Goal: Contribute content

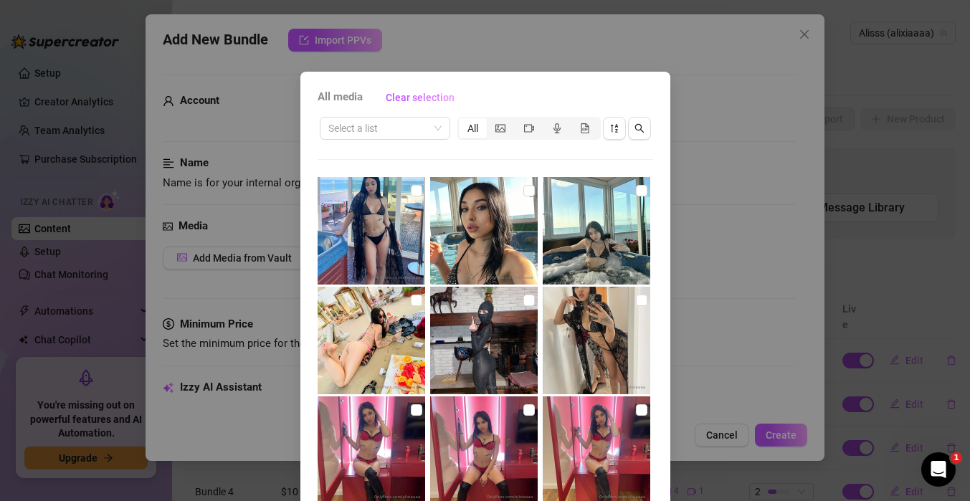
scroll to position [1457, 0]
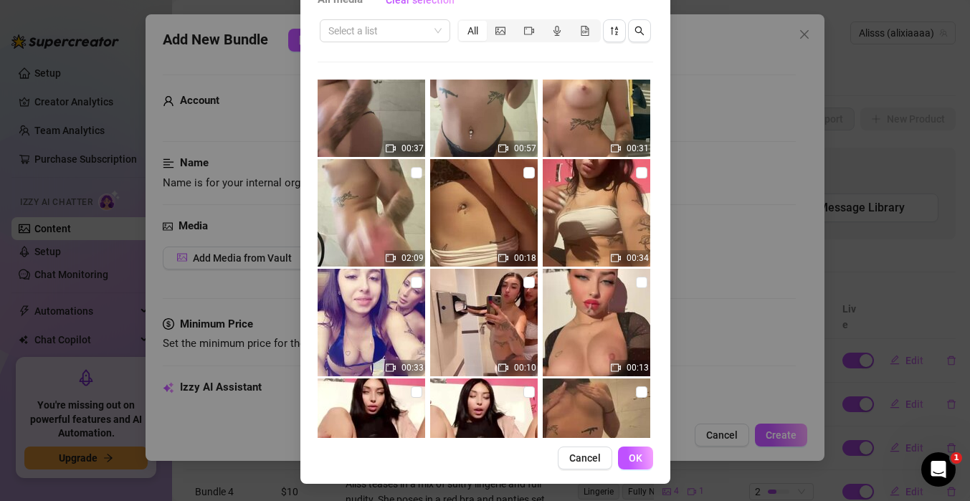
click at [679, 226] on div "All media Clear selection Select a list All 00:18 00:31 00:29 00:38 00:09 00:06…" at bounding box center [485, 250] width 970 height 501
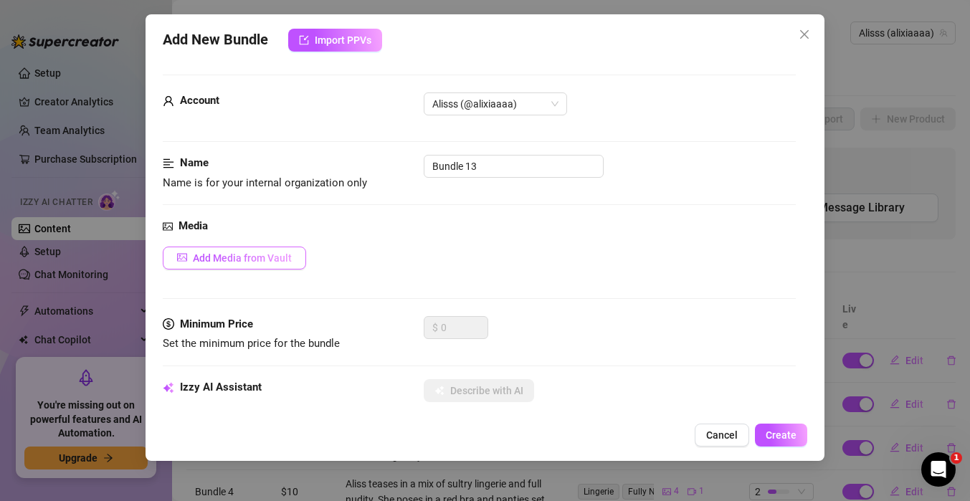
click at [249, 250] on button "Add Media from Vault" at bounding box center [234, 258] width 143 height 23
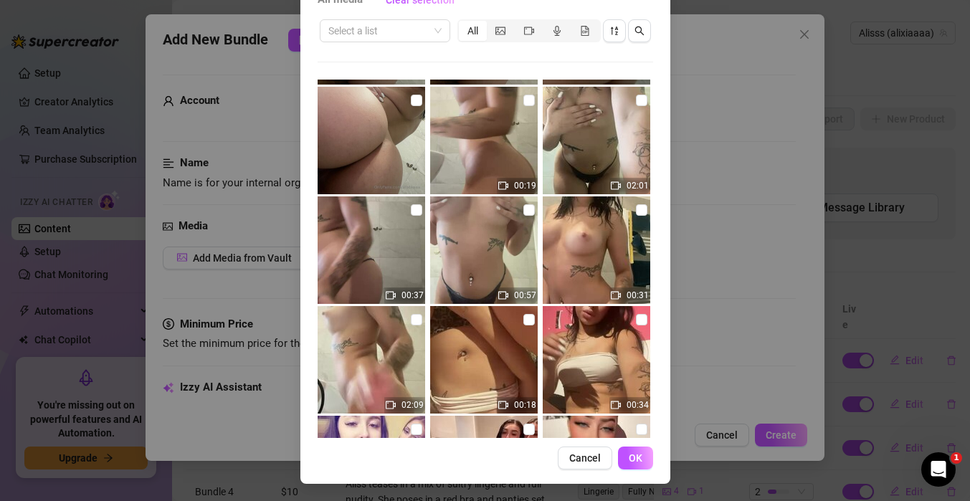
scroll to position [1301, 0]
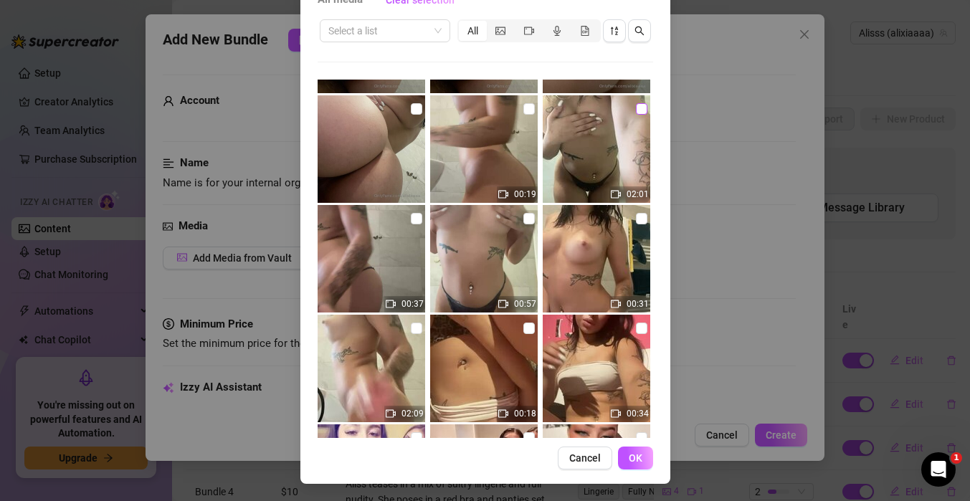
click at [643, 113] on input "checkbox" at bounding box center [641, 108] width 11 height 11
checkbox input "true"
click at [585, 235] on img at bounding box center [597, 259] width 108 height 108
checkbox input "true"
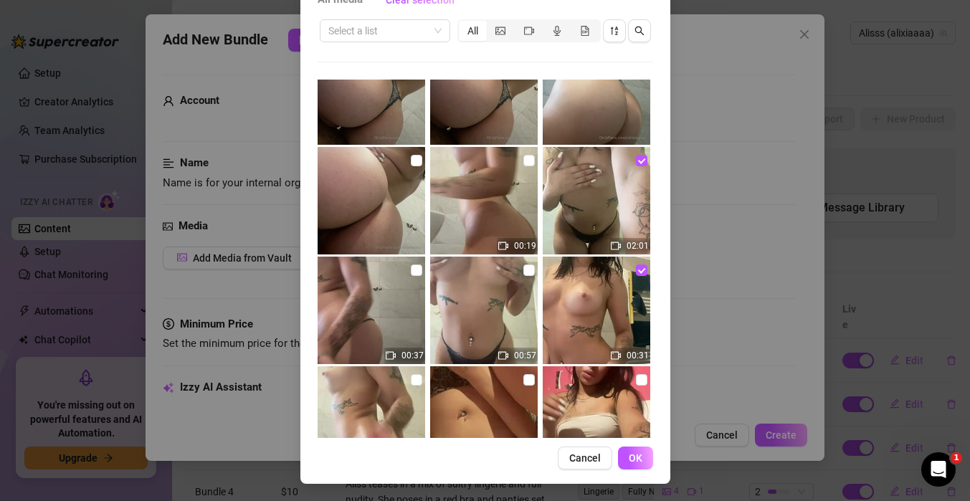
scroll to position [1250, 0]
click at [522, 158] on img at bounding box center [484, 200] width 108 height 108
checkbox input "true"
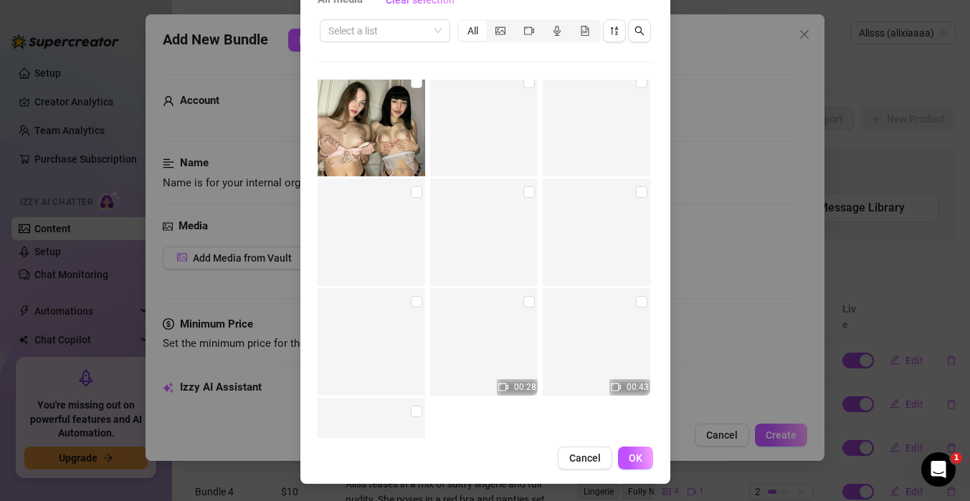
scroll to position [5479, 0]
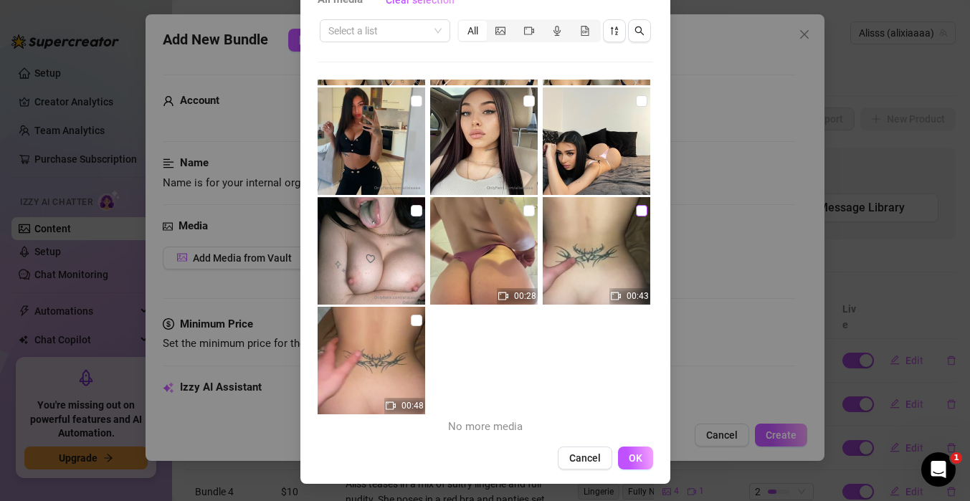
click at [639, 214] on input "checkbox" at bounding box center [641, 210] width 11 height 11
checkbox input "true"
click at [414, 325] on input "checkbox" at bounding box center [416, 320] width 11 height 11
checkbox input "true"
click at [382, 240] on img at bounding box center [372, 251] width 108 height 108
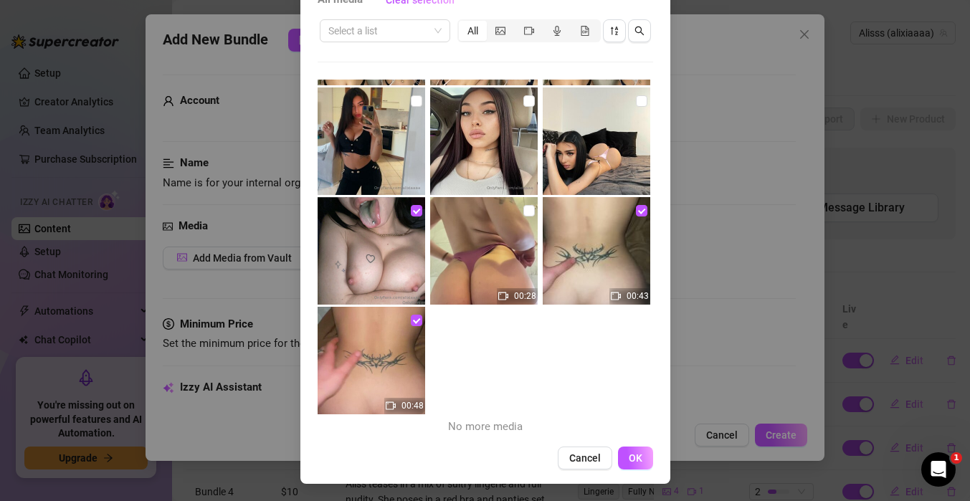
checkbox input "true"
click at [575, 131] on img at bounding box center [597, 142] width 108 height 108
checkbox input "true"
click at [649, 453] on button "OK" at bounding box center [635, 458] width 35 height 23
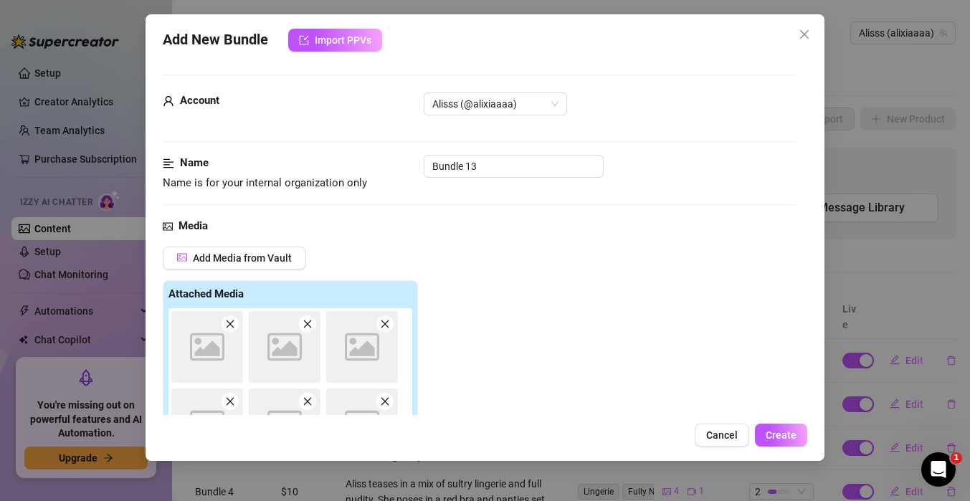
scroll to position [227, 0]
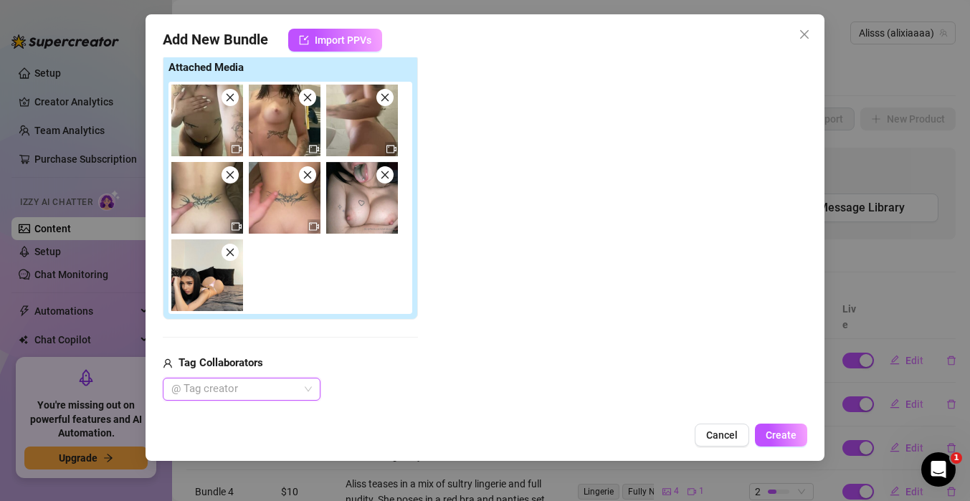
click at [306, 388] on div "@ Tag creator" at bounding box center [242, 389] width 158 height 23
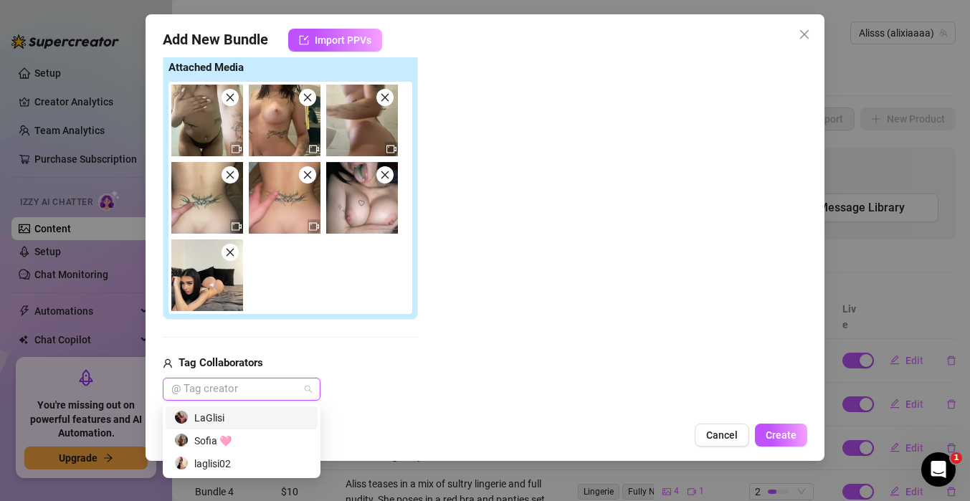
click at [245, 415] on div "LaGlisi" at bounding box center [241, 418] width 135 height 16
click at [574, 300] on div "Add Media from Vault Attached Media Tag Collaborators LaGlisi" at bounding box center [479, 210] width 633 height 381
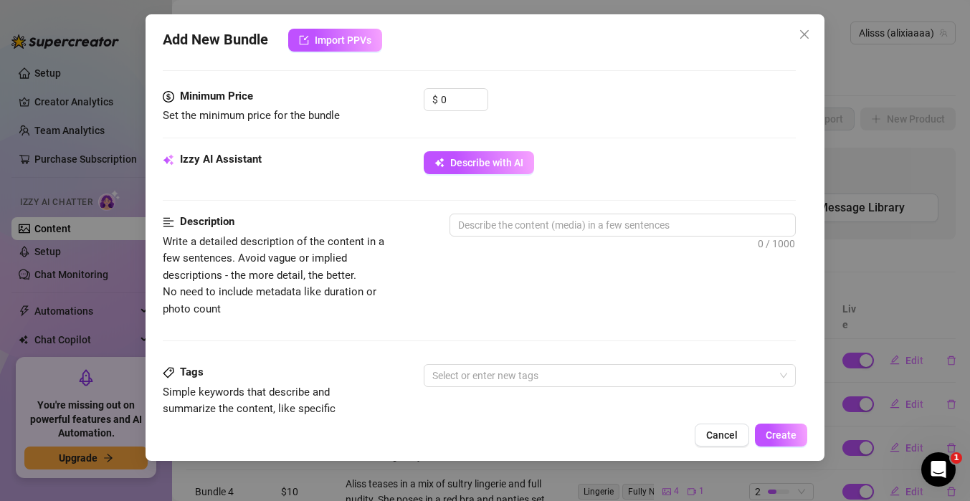
scroll to position [585, 0]
click at [459, 101] on input "0" at bounding box center [464, 101] width 47 height 22
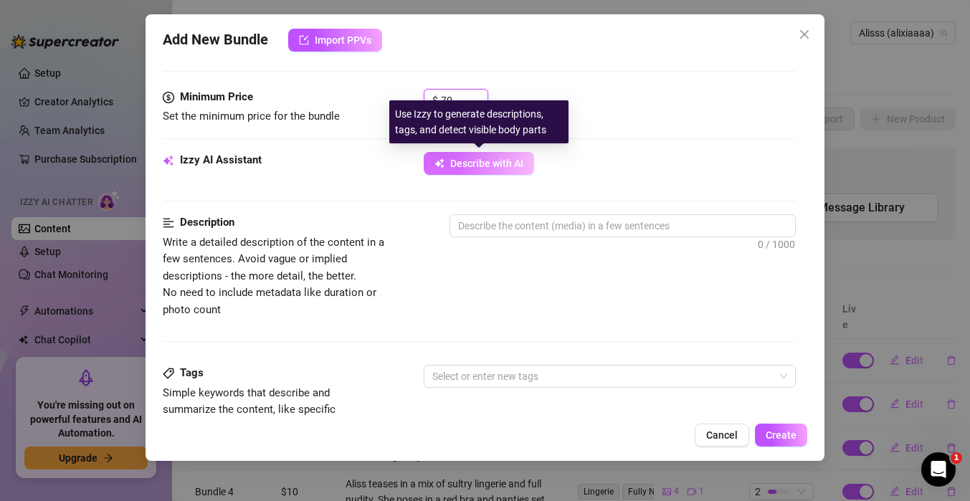
type input "70"
click at [493, 164] on span "Describe with AI" at bounding box center [486, 163] width 73 height 11
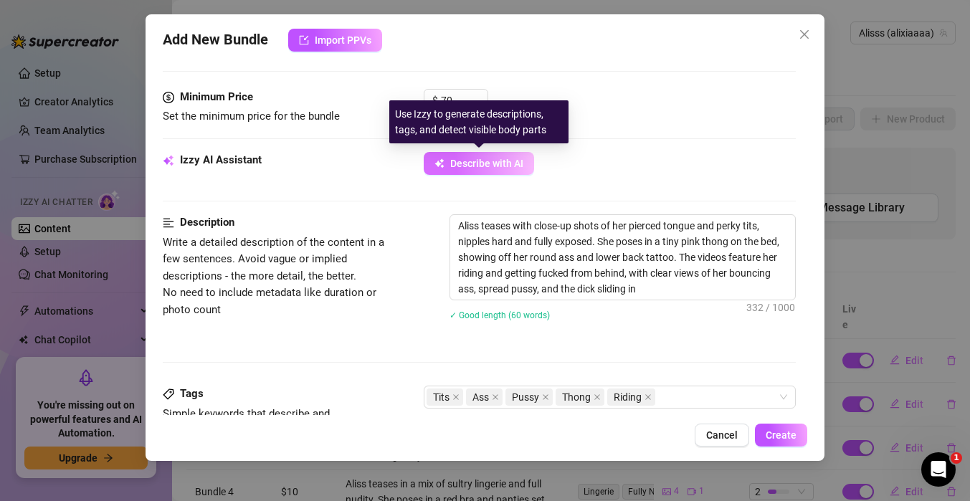
type textarea "Aliss teases with close-up shots of her pierced tongue and perky tits, nipples …"
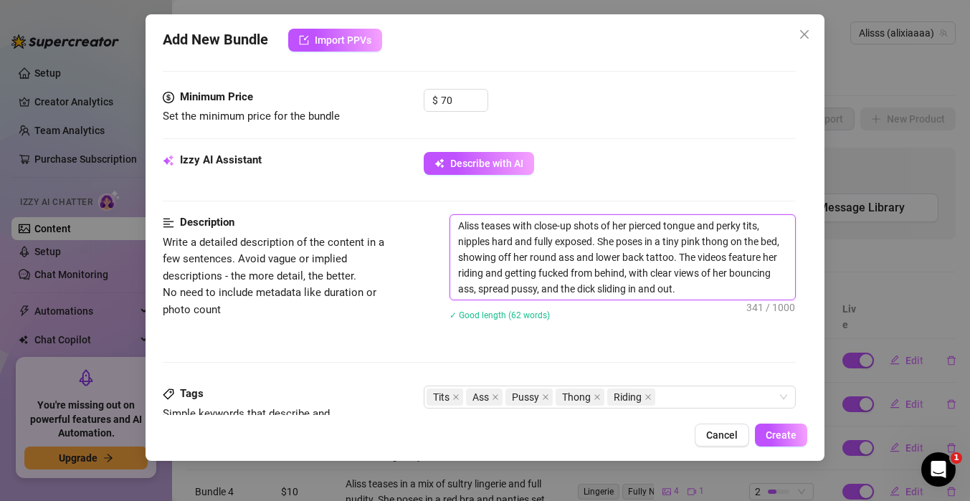
click at [681, 293] on textarea "Aliss teases with close-up shots of her pierced tongue and perky tits, nipples …" at bounding box center [622, 257] width 345 height 85
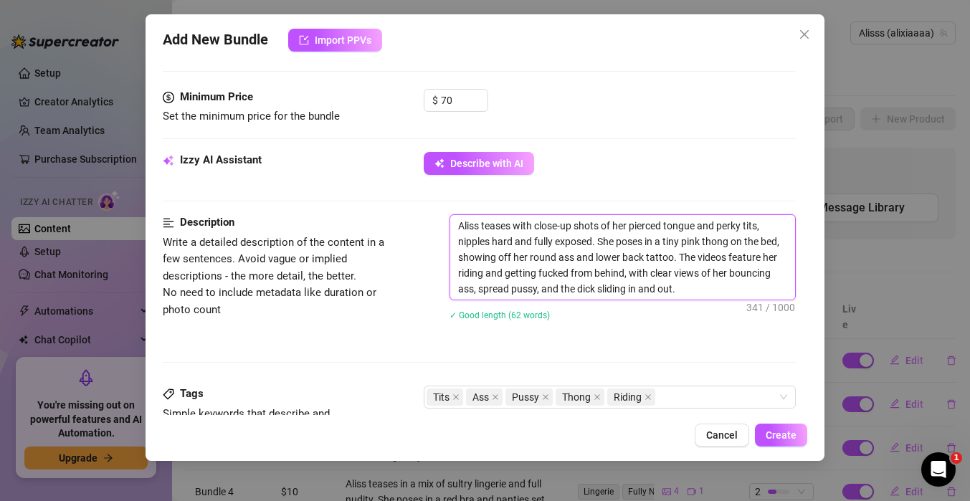
click at [681, 293] on textarea "Aliss teases with close-up shots of her pierced tongue and perky tits, nipples …" at bounding box center [622, 257] width 345 height 85
drag, startPoint x: 679, startPoint y: 288, endPoint x: 351, endPoint y: 200, distance: 340.0
click at [351, 200] on form "Account Alisss (@alixiaaaa) Name Name is for your internal organization only Bu…" at bounding box center [479, 188] width 633 height 1399
type textarea "Aliss teases with close-up shots of her pierced tongue and perky tits, nipples …"
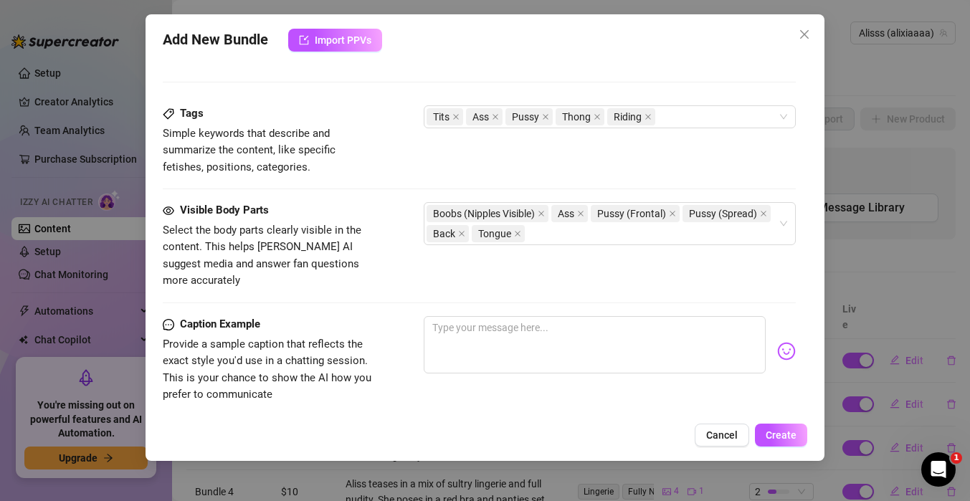
scroll to position [879, 0]
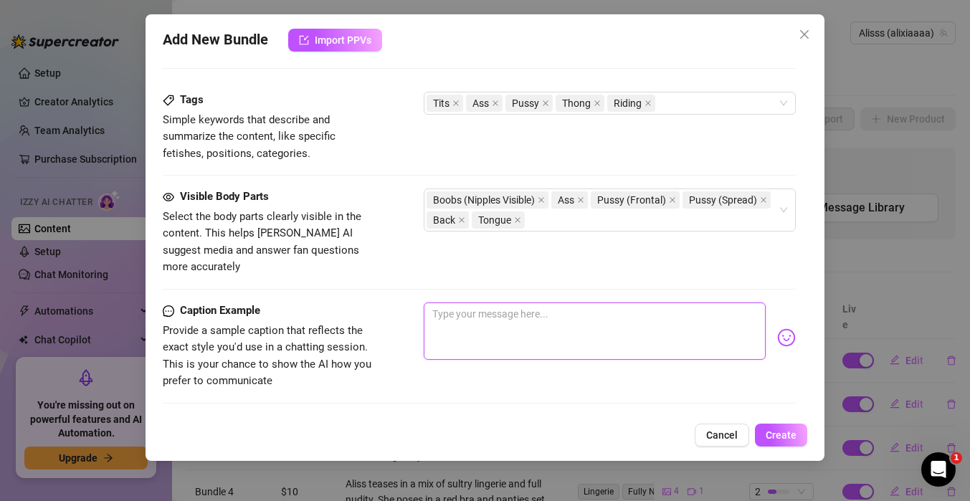
click at [452, 306] on textarea at bounding box center [595, 331] width 342 height 57
paste textarea "Aliss teases with close-up shots of her pierced tongue and perky tits, nipples …"
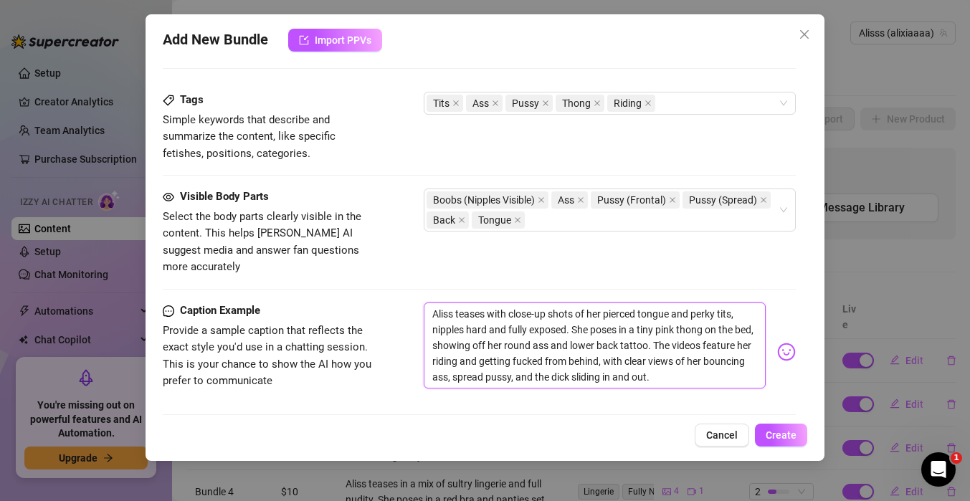
scroll to position [1052, 0]
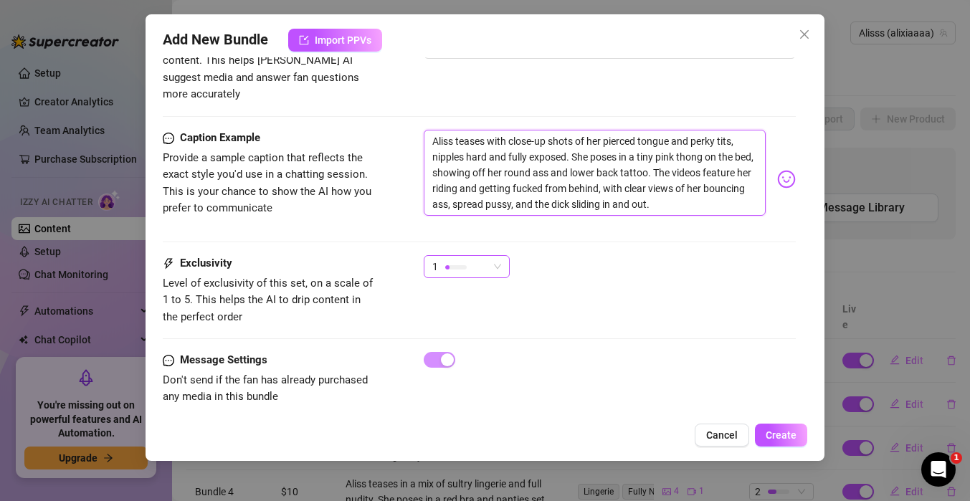
click at [504, 255] on div "1" at bounding box center [467, 266] width 86 height 23
type textarea "Aliss teases with close-up shots of her pierced tongue and perky tits, nipples …"
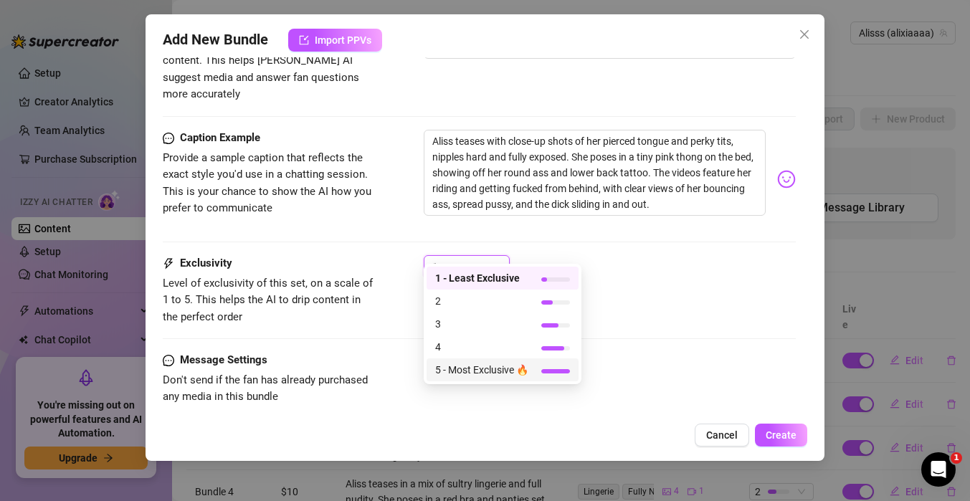
click at [481, 373] on span "5 - Most Exclusive 🔥" at bounding box center [481, 370] width 93 height 16
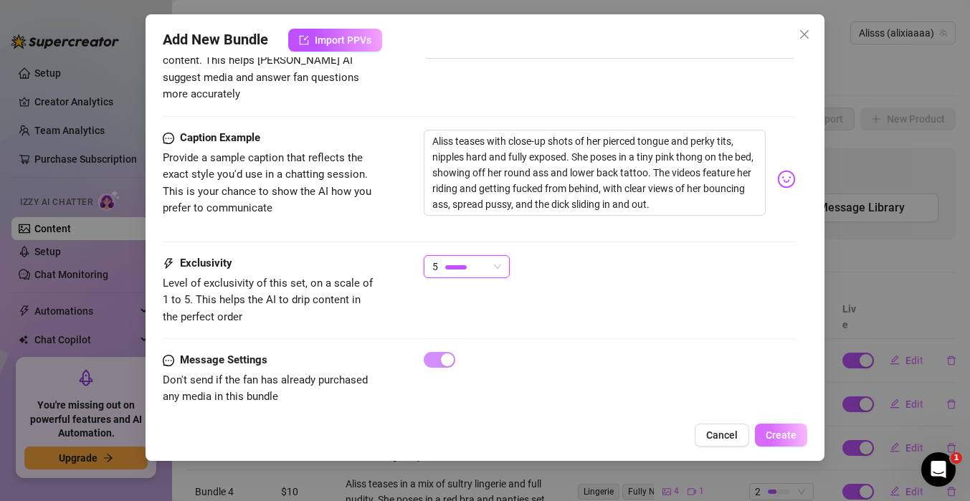
click at [783, 439] on span "Create" at bounding box center [781, 435] width 31 height 11
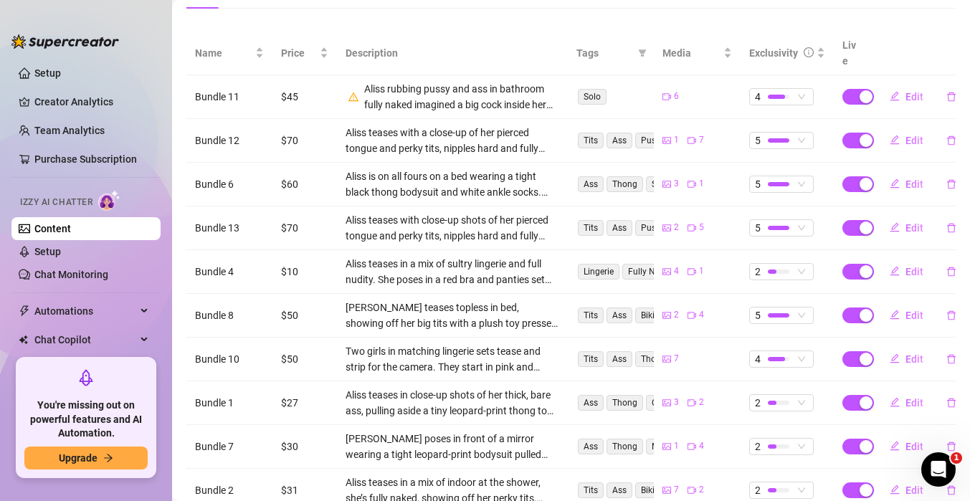
scroll to position [273, 0]
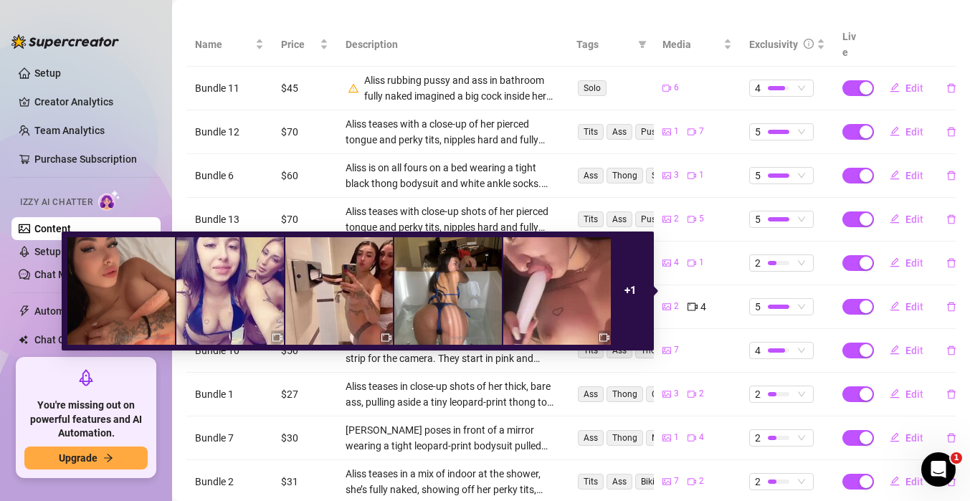
click at [201, 290] on img at bounding box center [230, 291] width 108 height 108
click at [230, 290] on img at bounding box center [230, 291] width 108 height 108
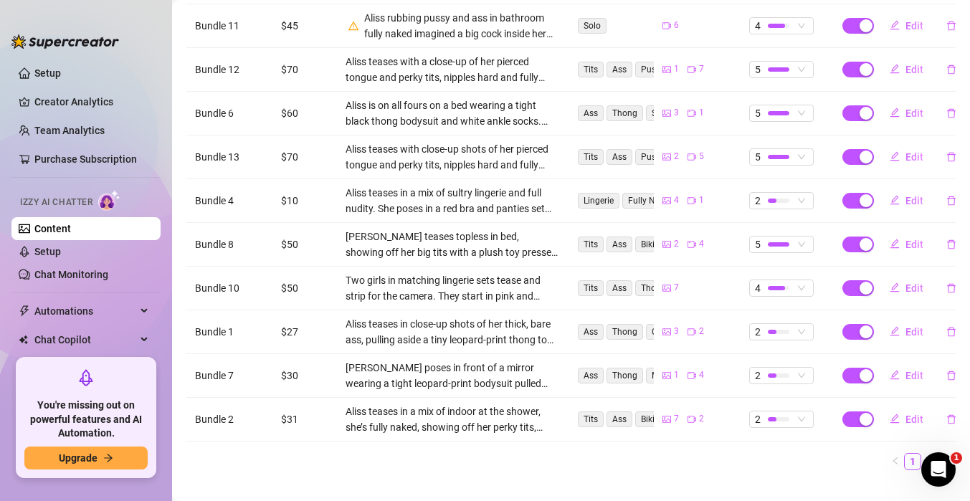
scroll to position [336, 0]
click at [891, 237] on icon "edit" at bounding box center [895, 242] width 10 height 10
type textarea "[PERSON_NAME] teases topless in bed, showing off her big tits with a plush toy …"
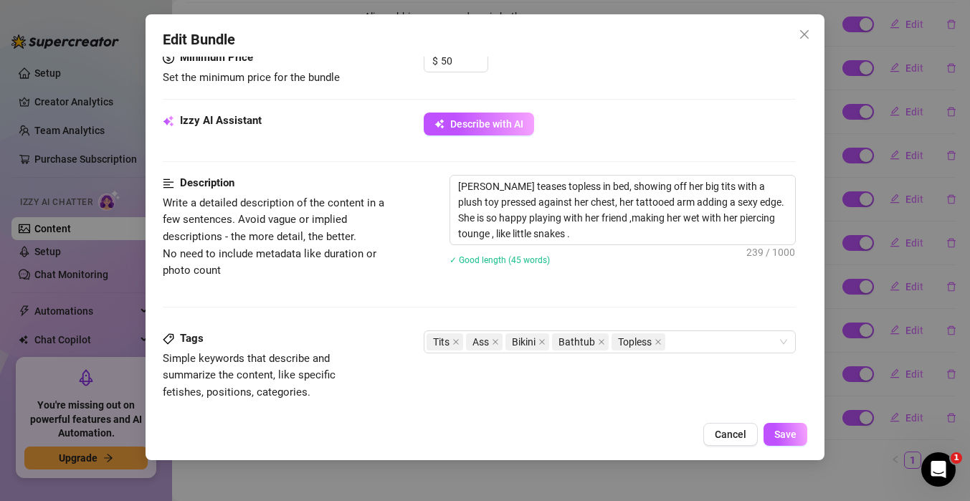
scroll to position [512, 0]
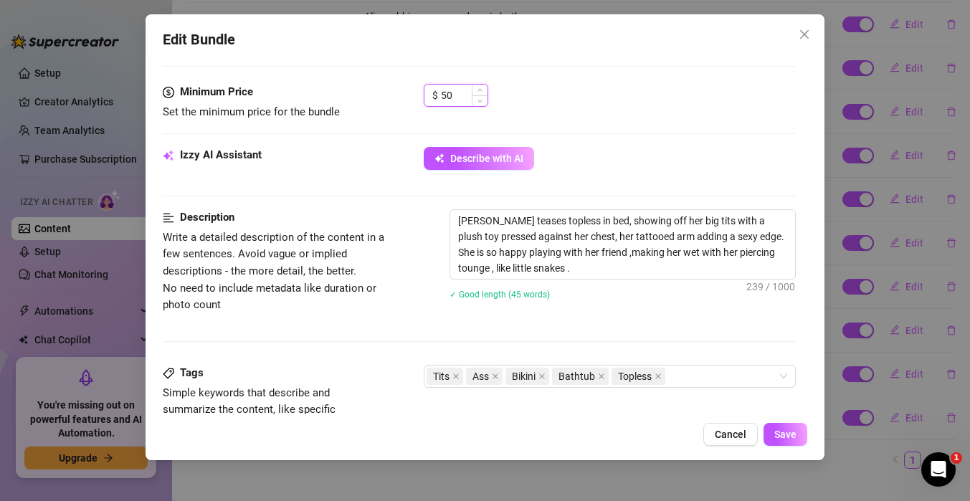
click at [456, 97] on input "50" at bounding box center [464, 96] width 47 height 22
type input "5"
click at [724, 443] on button "Cancel" at bounding box center [731, 434] width 55 height 23
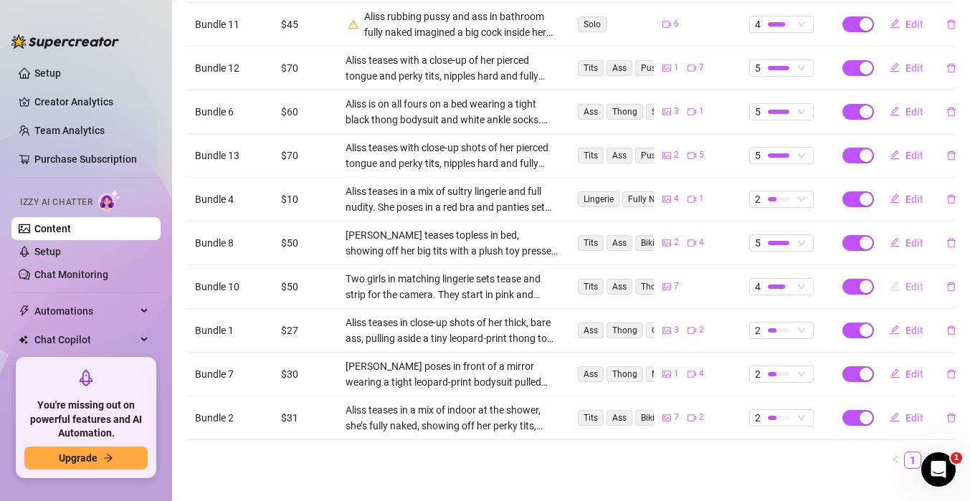
click at [892, 281] on icon "edit" at bounding box center [895, 286] width 10 height 10
type textarea "Two girls in matching lingerie sets tease and strip for the camera. They start …"
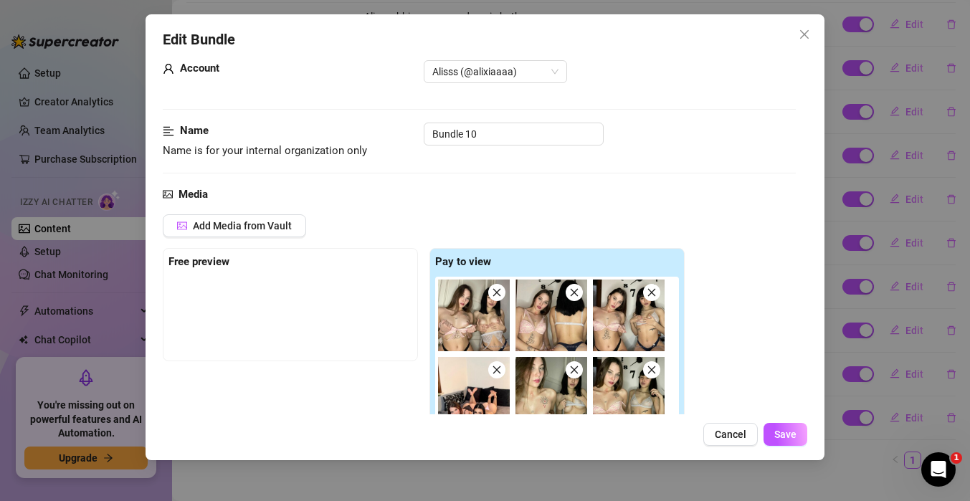
scroll to position [0, 0]
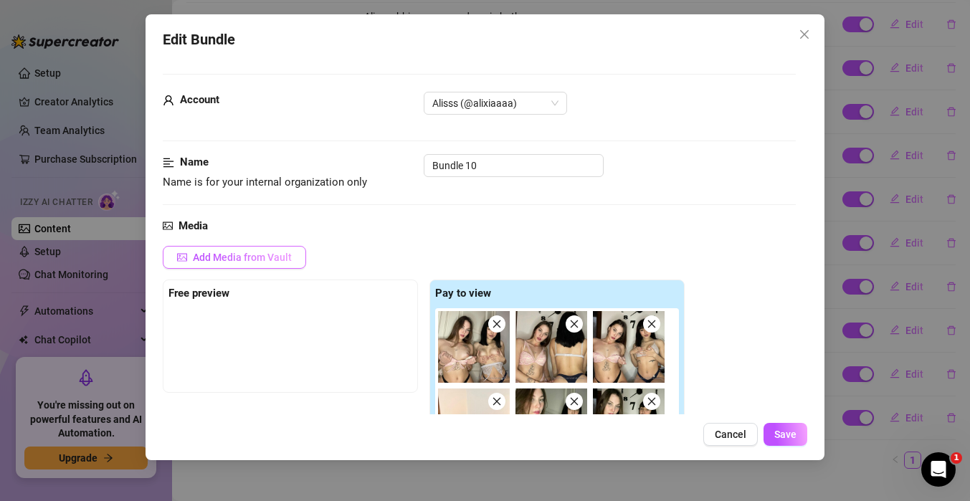
click at [283, 255] on span "Add Media from Vault" at bounding box center [242, 257] width 99 height 11
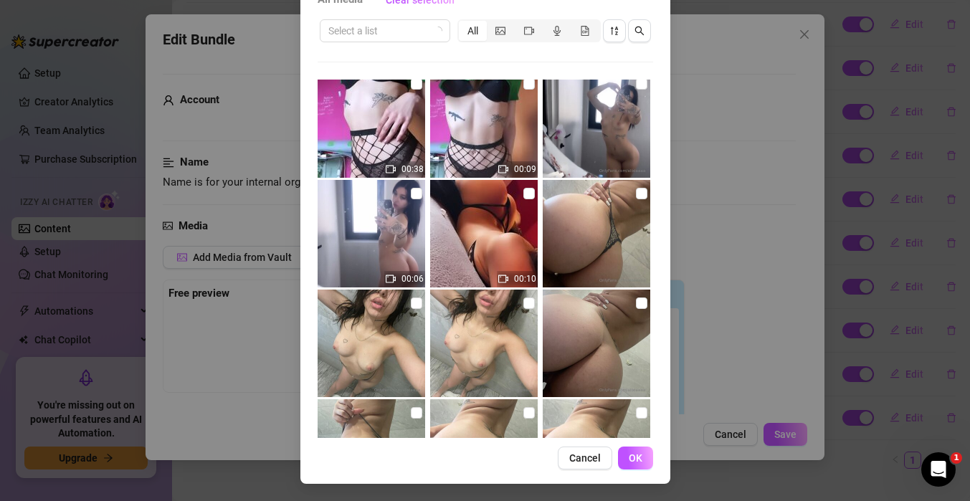
scroll to position [784, 0]
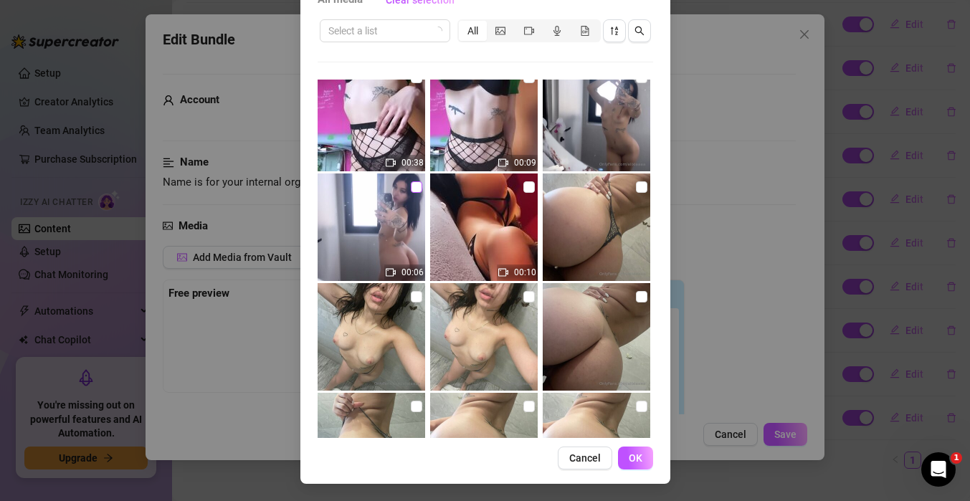
click at [419, 185] on input "checkbox" at bounding box center [416, 186] width 11 height 11
checkbox input "true"
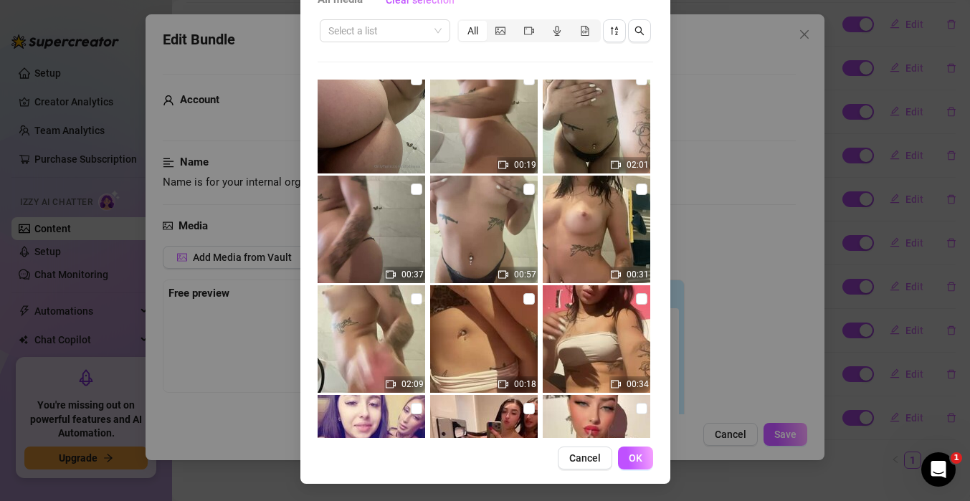
scroll to position [1341, 0]
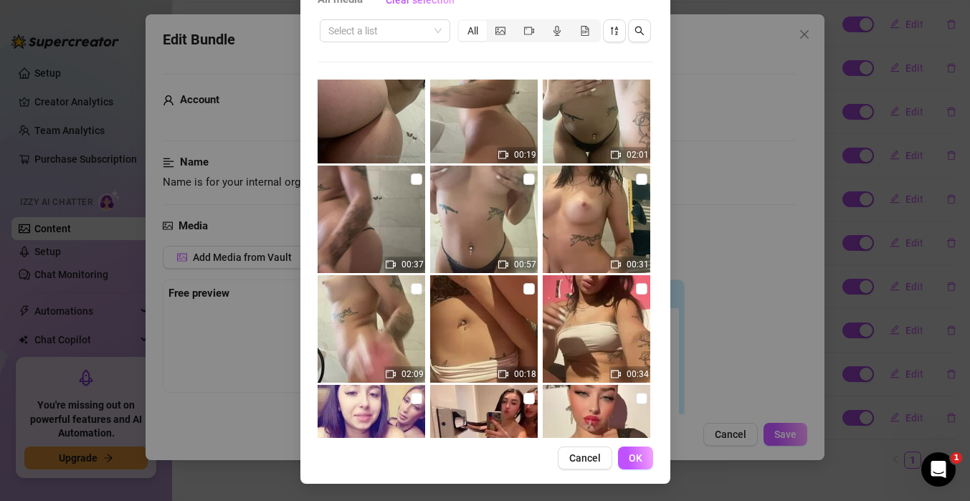
click at [494, 93] on img at bounding box center [484, 110] width 108 height 108
checkbox input "true"
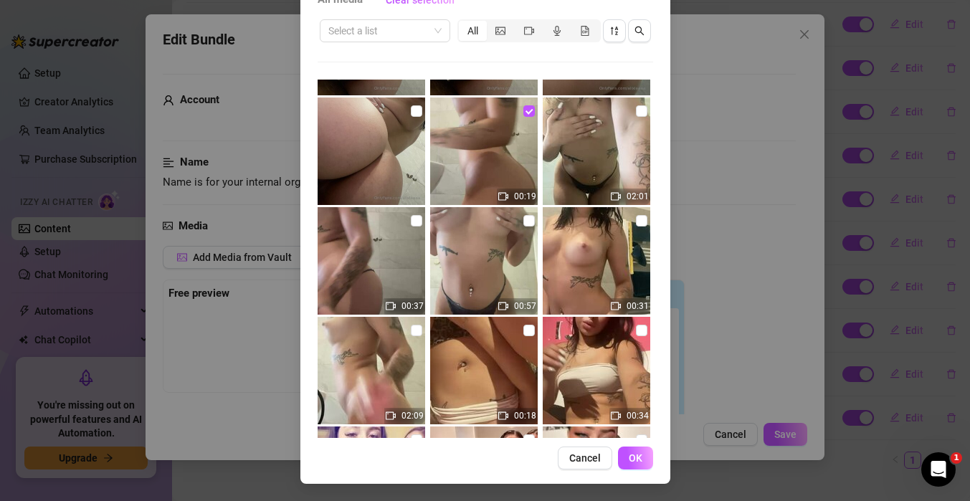
scroll to position [1298, 0]
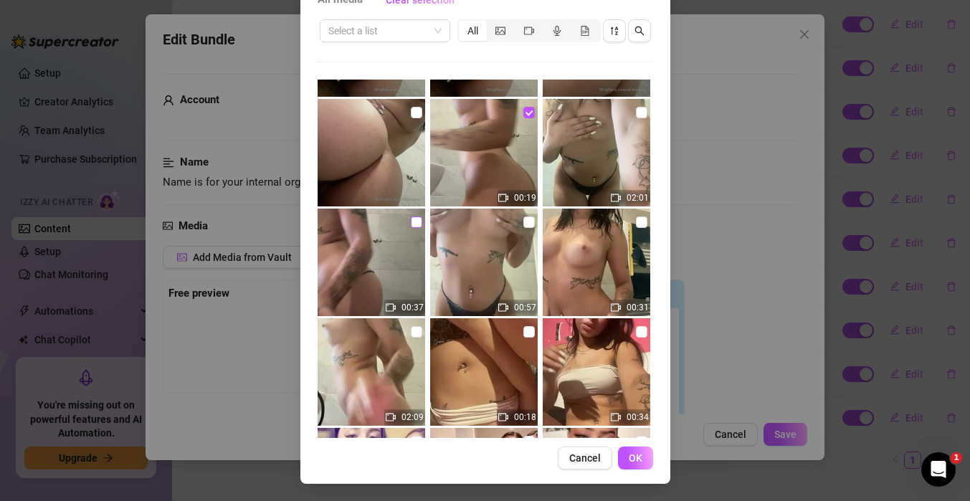
click at [417, 224] on input "checkbox" at bounding box center [416, 222] width 11 height 11
checkbox input "true"
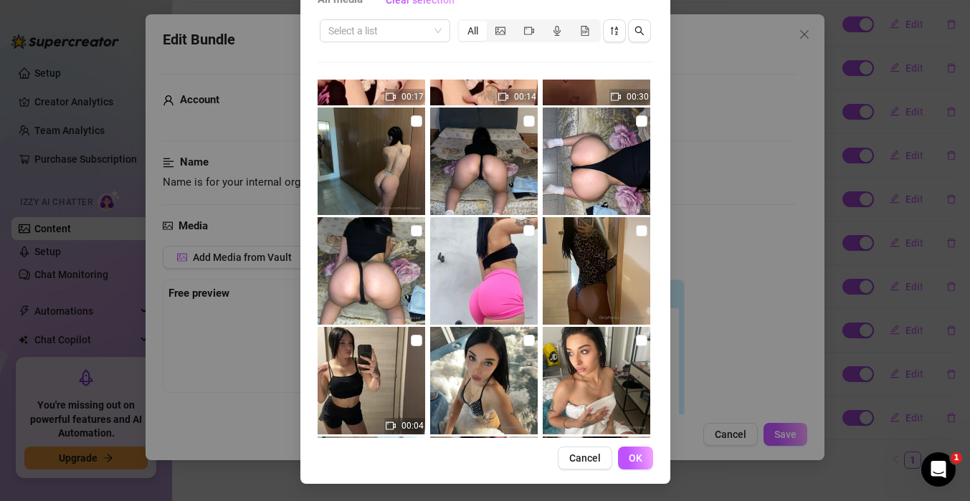
scroll to position [2297, 0]
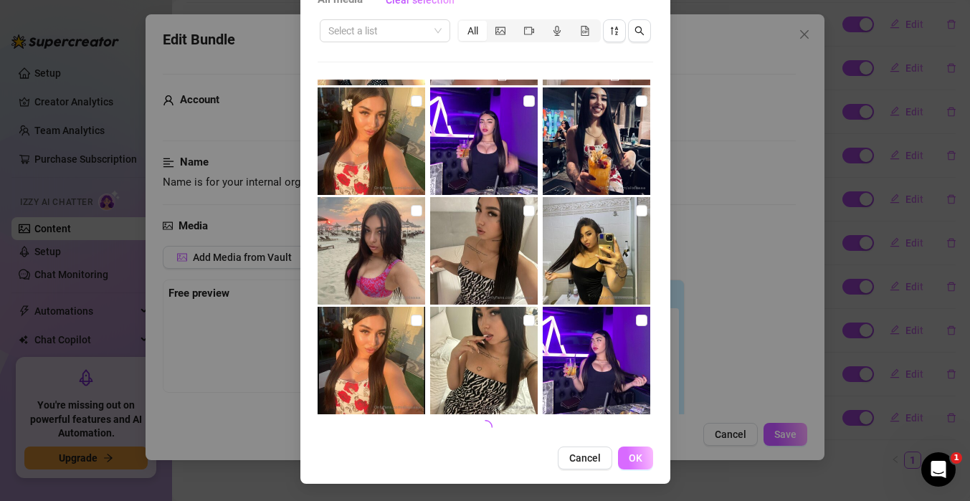
click at [634, 459] on span "OK" at bounding box center [636, 458] width 14 height 11
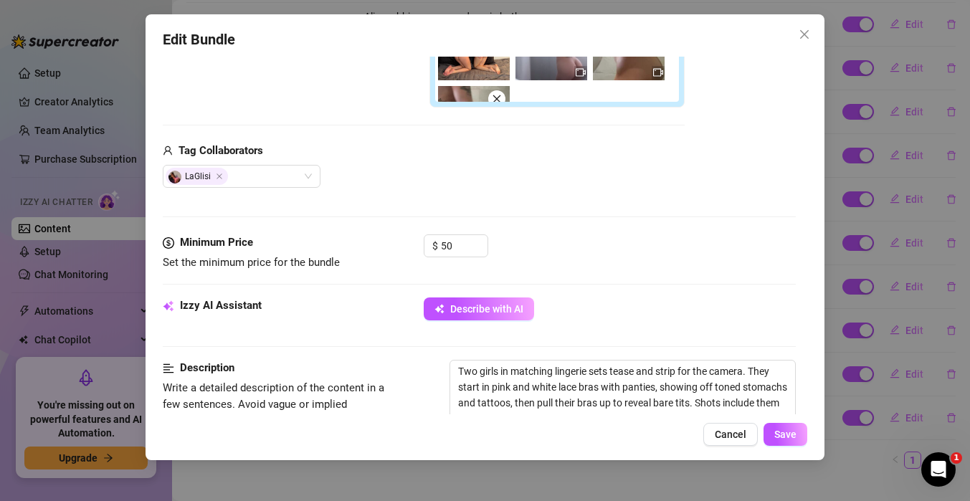
scroll to position [489, 0]
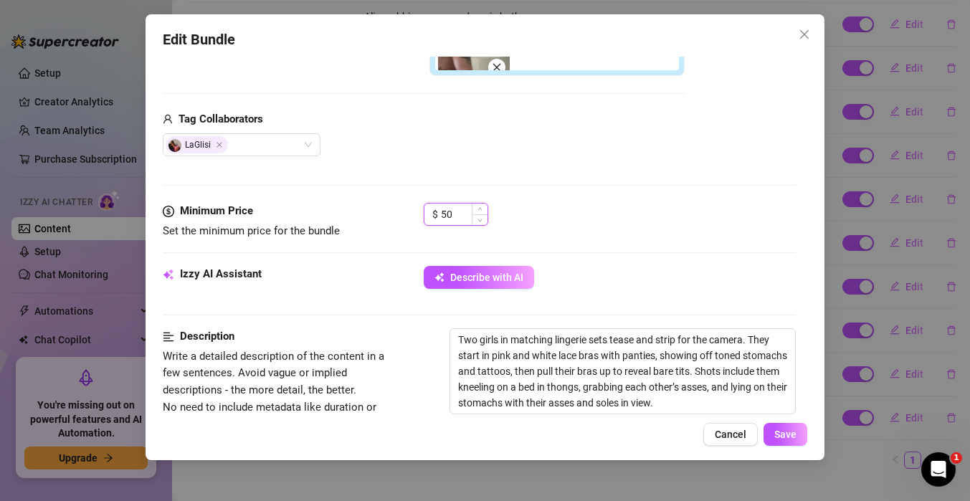
click at [455, 217] on input "50" at bounding box center [464, 215] width 47 height 22
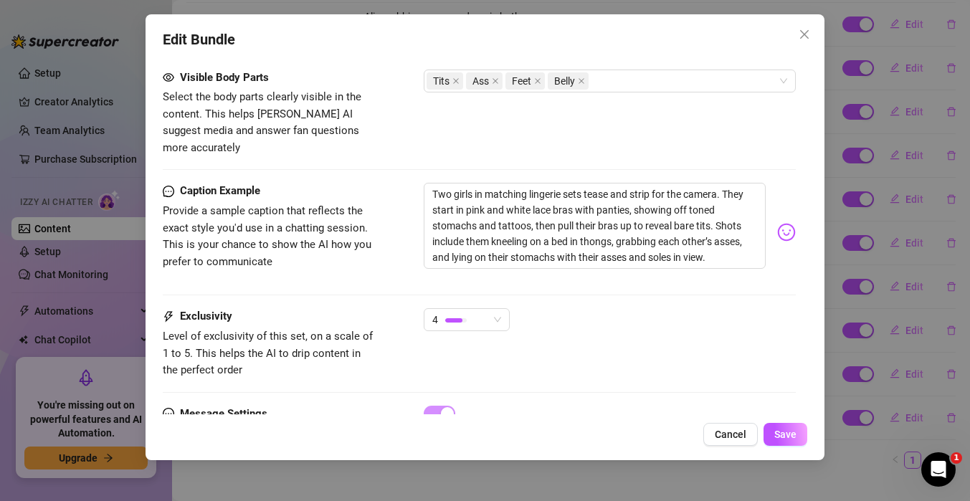
scroll to position [1071, 0]
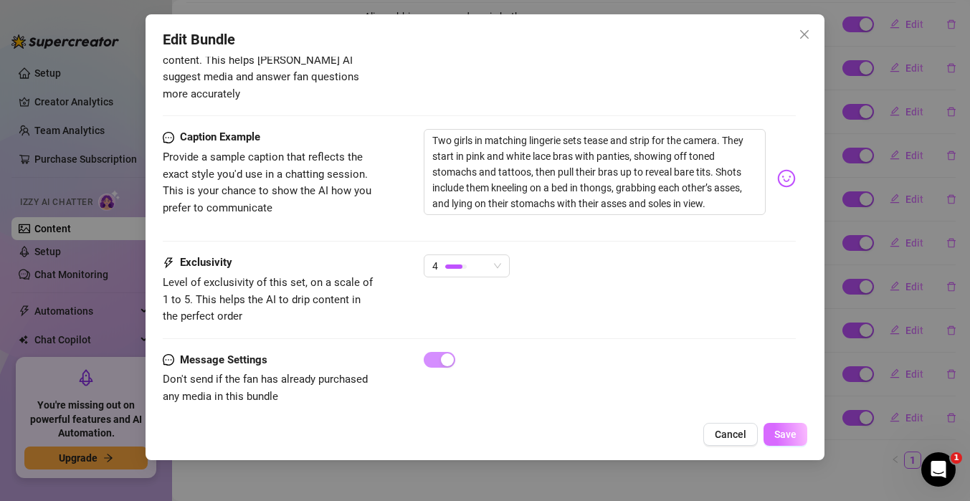
type input "55"
click at [784, 429] on span "Save" at bounding box center [786, 434] width 22 height 11
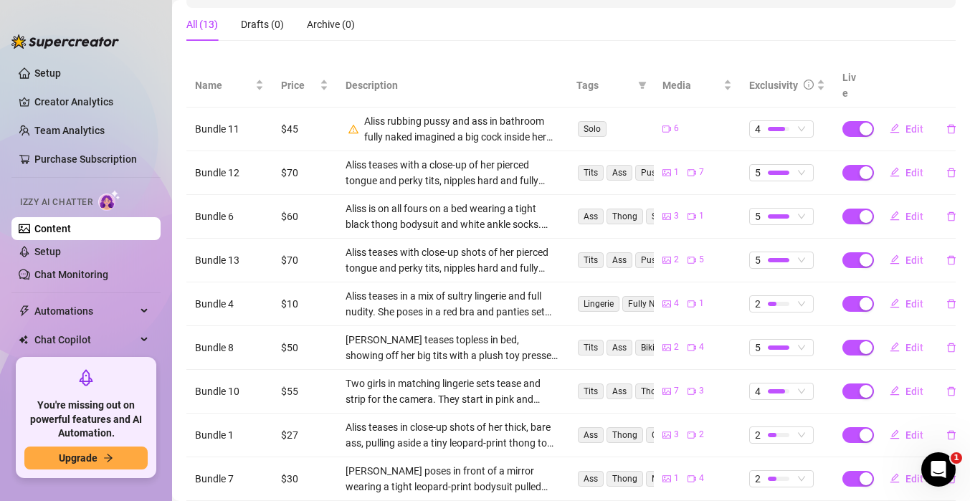
scroll to position [0, 0]
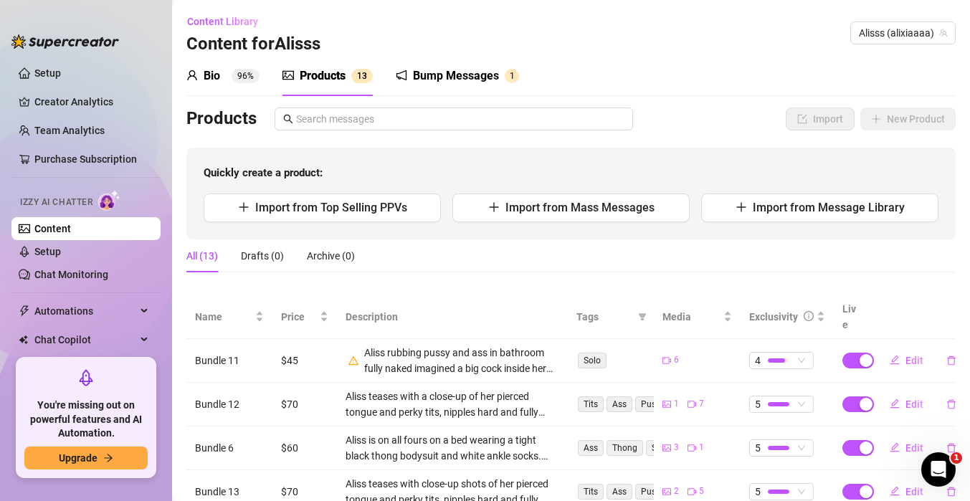
click at [406, 39] on div "Content Library Content for [PERSON_NAME] (alixiaaaa)" at bounding box center [571, 33] width 770 height 46
click at [224, 74] on div "Bio 96%" at bounding box center [222, 75] width 73 height 17
